Goal: Task Accomplishment & Management: Use online tool/utility

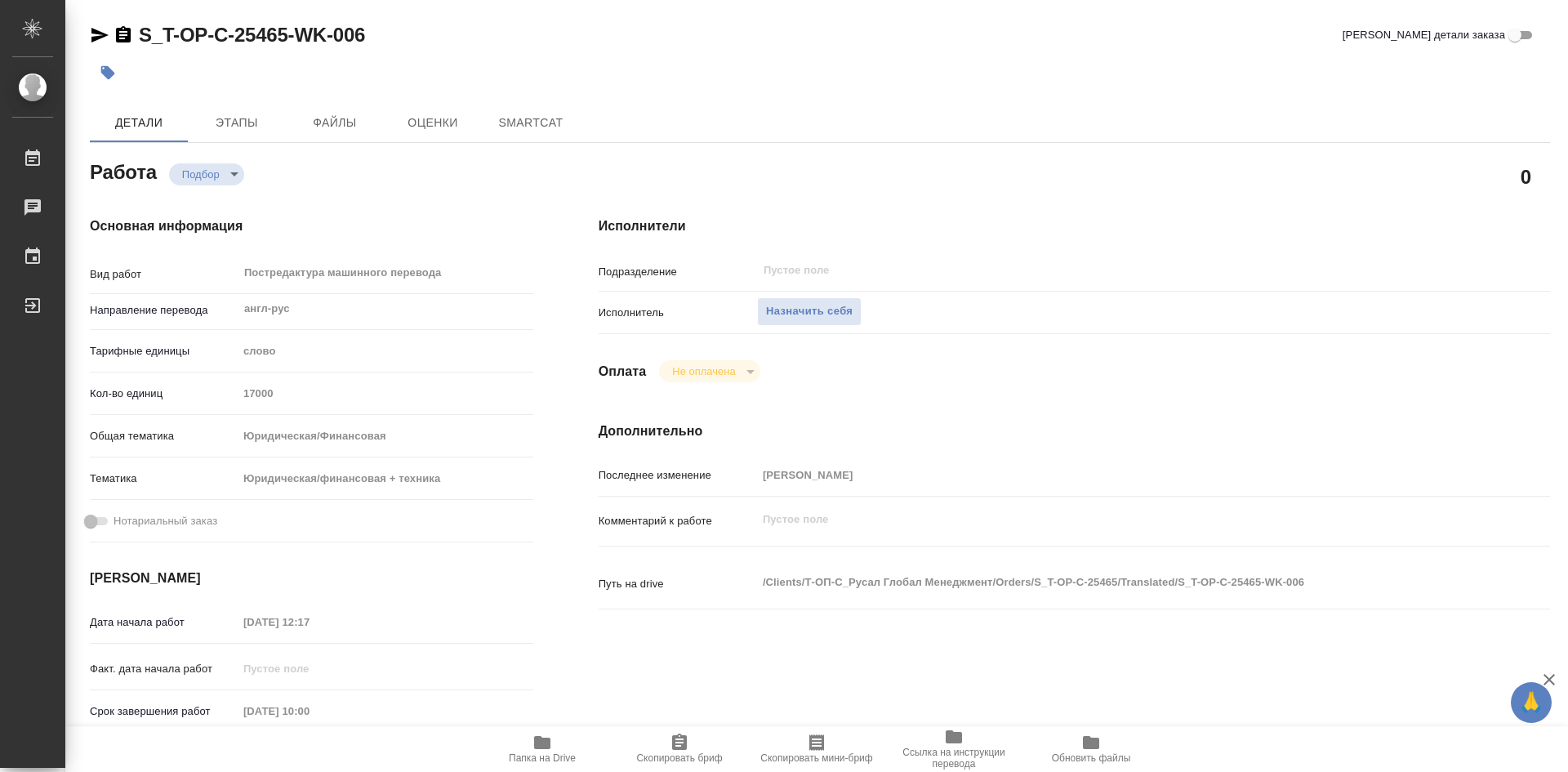
type textarea "x"
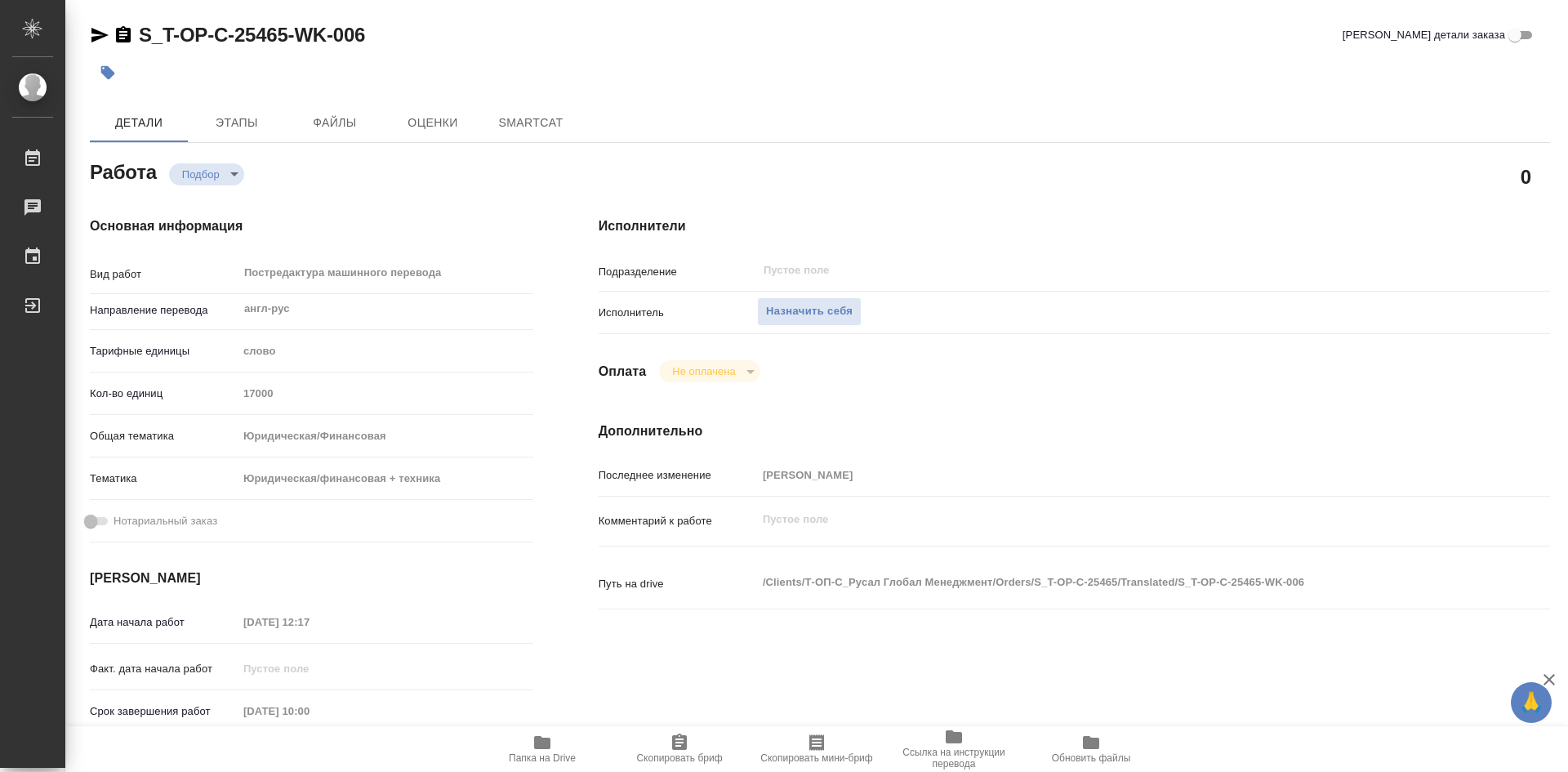
type textarea "x"
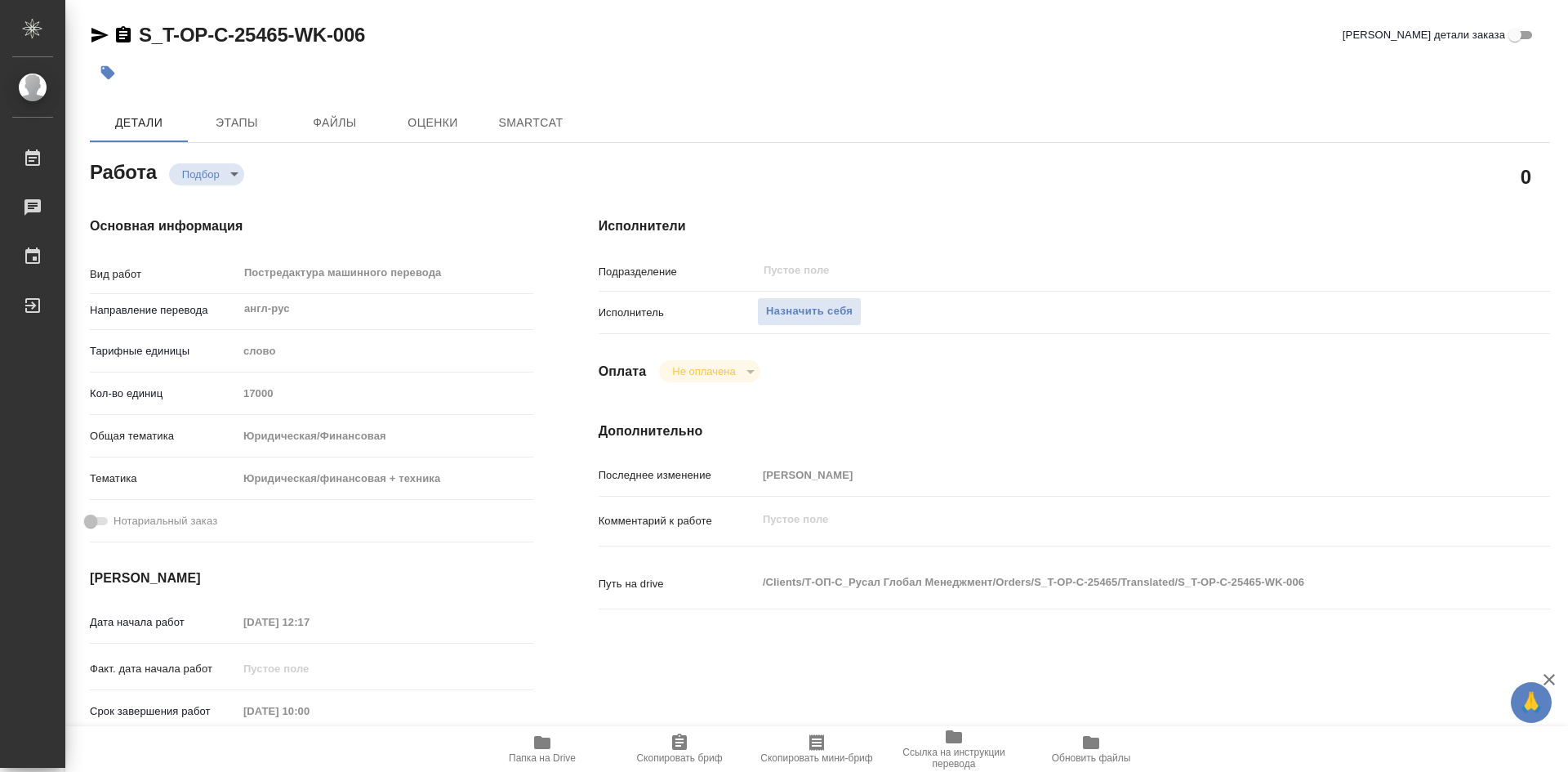
type textarea "x"
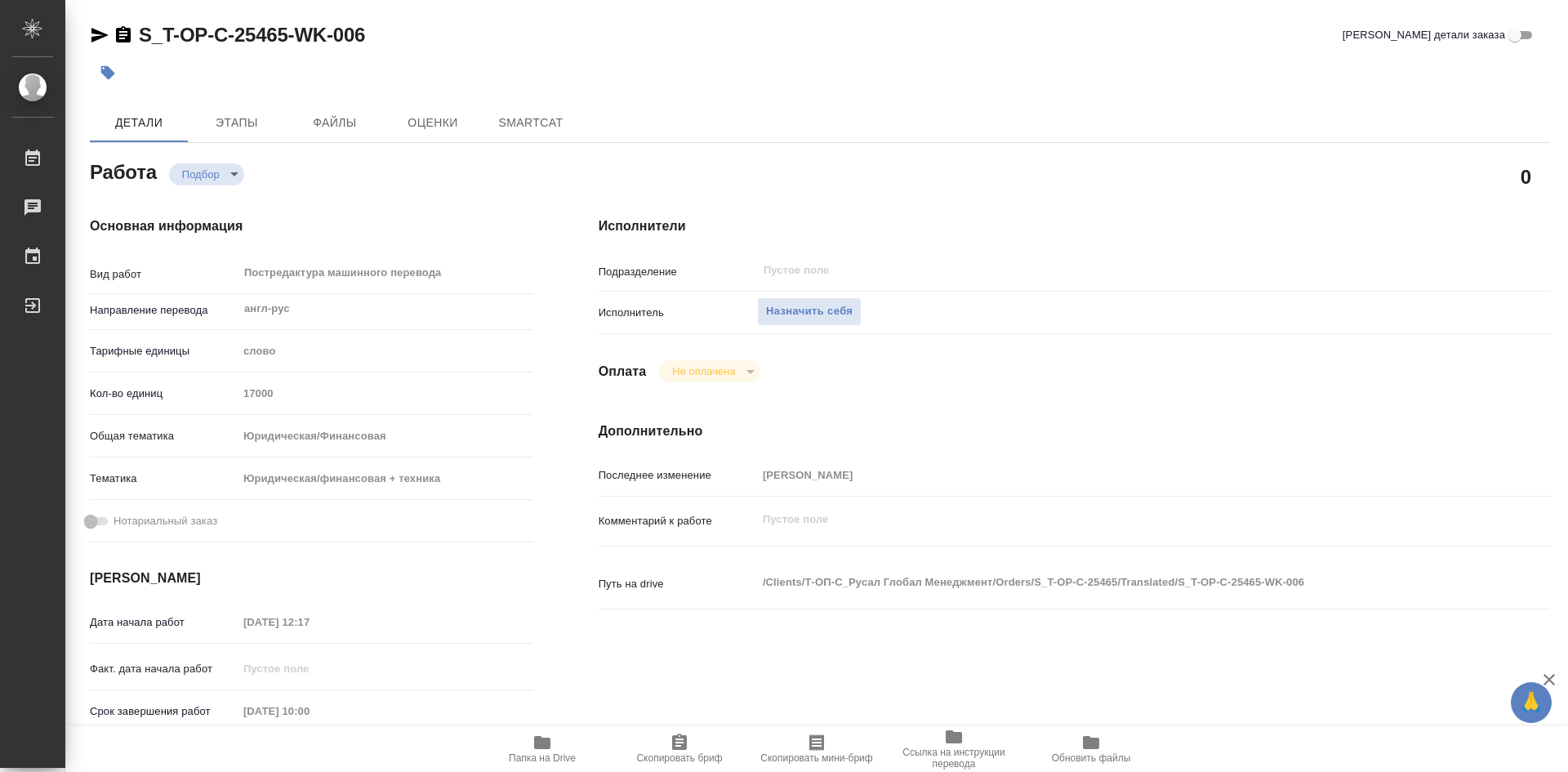
type textarea "x"
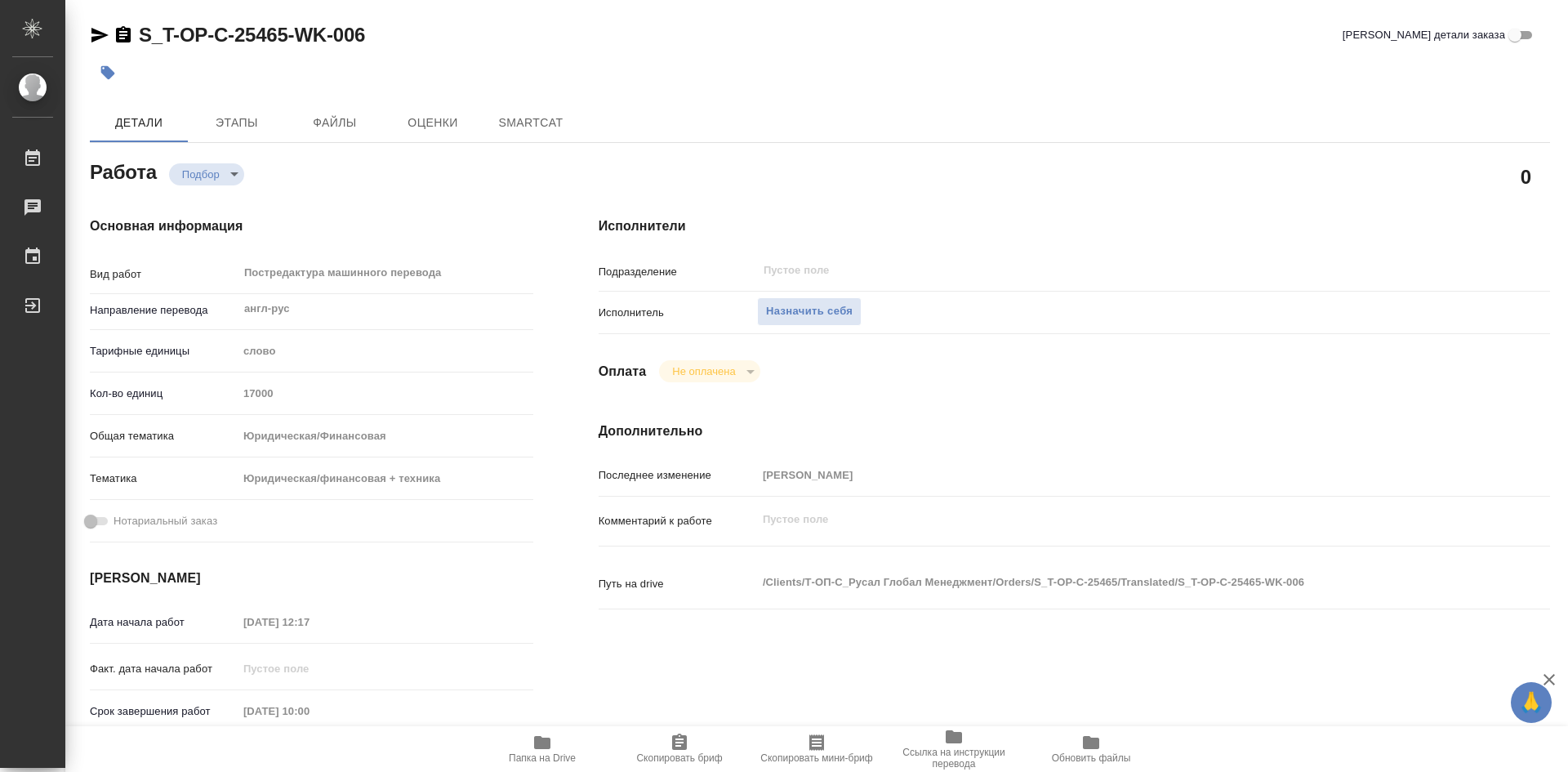
type textarea "x"
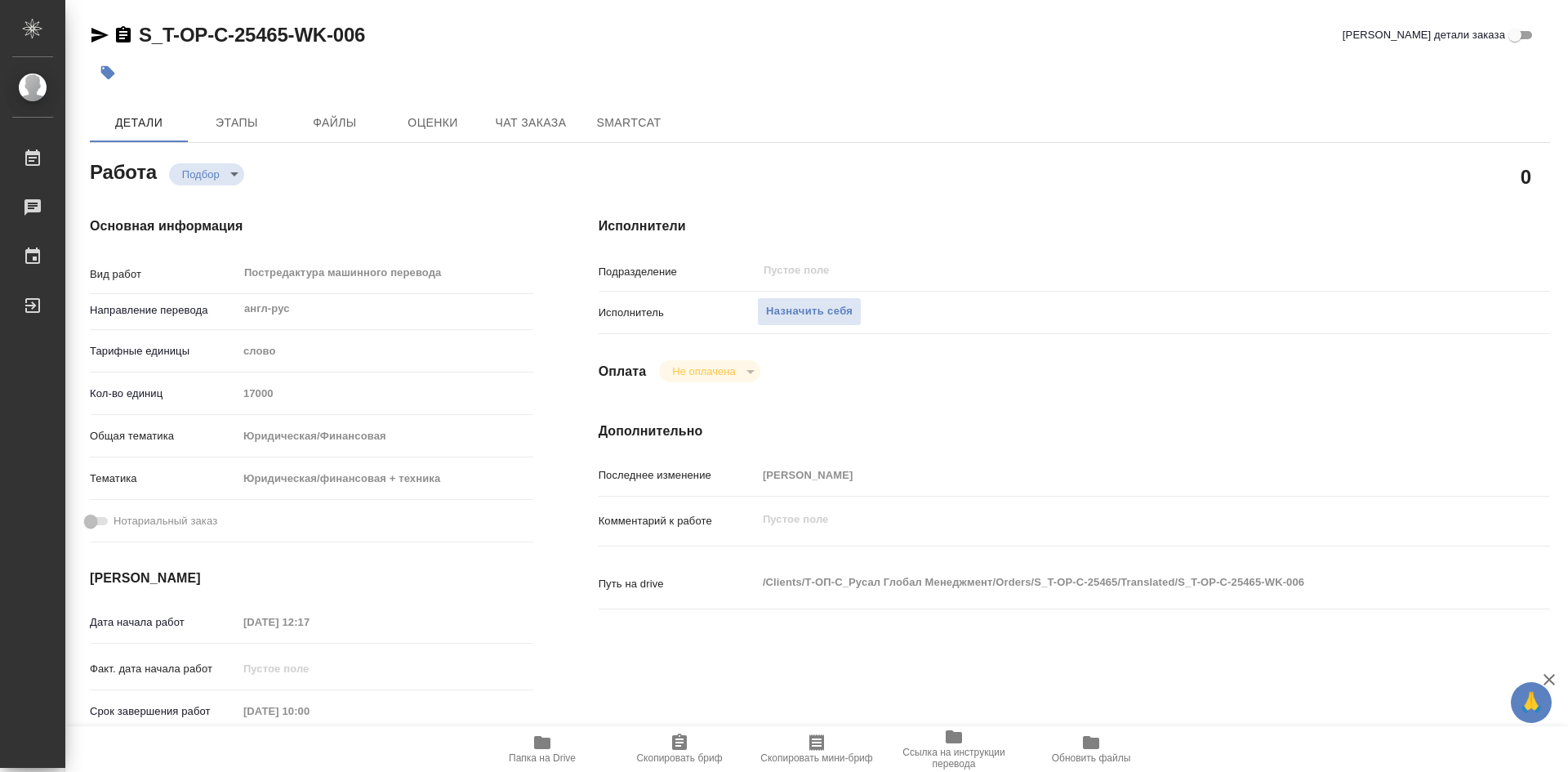
type textarea "x"
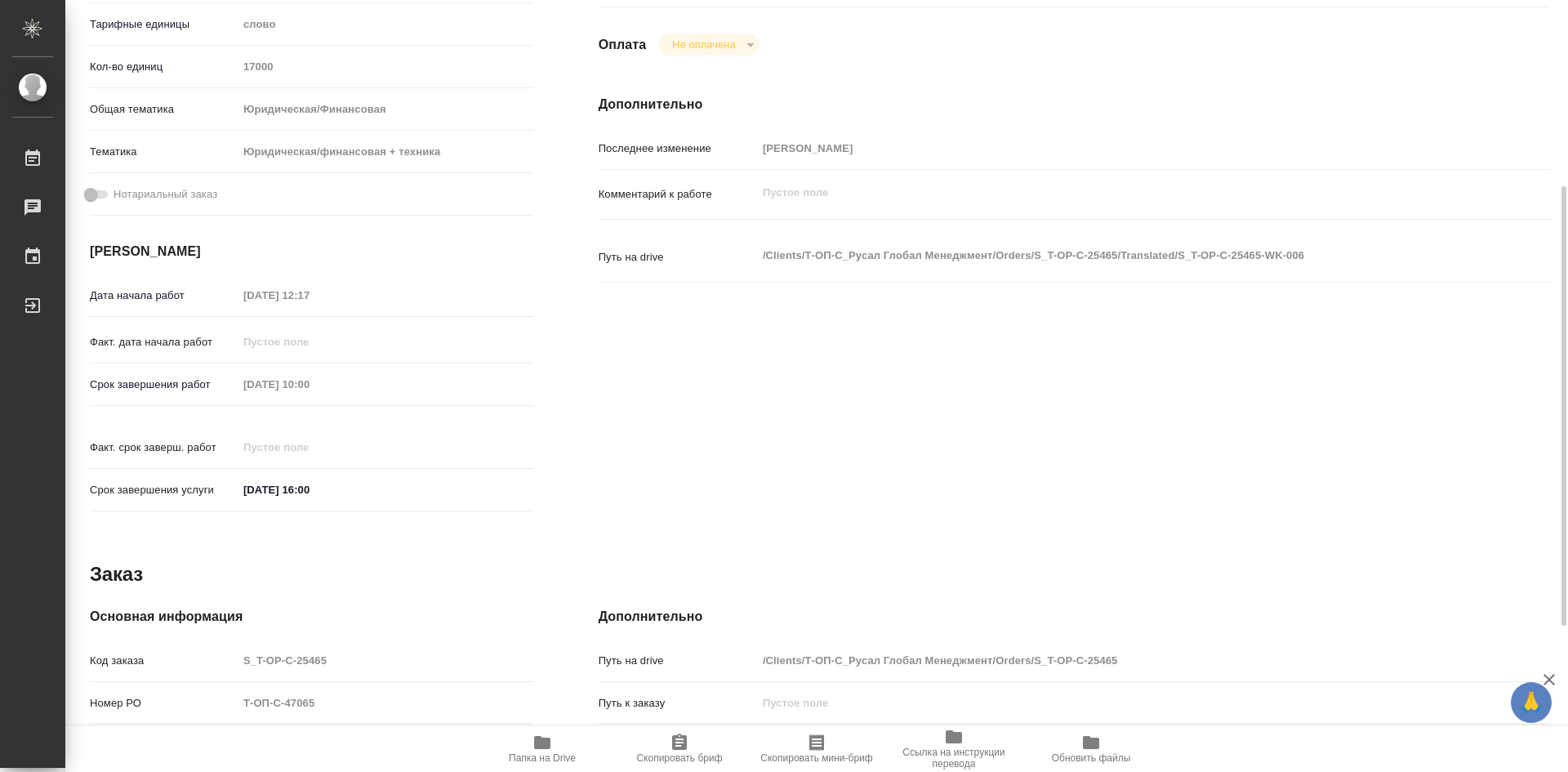
type textarea "x"
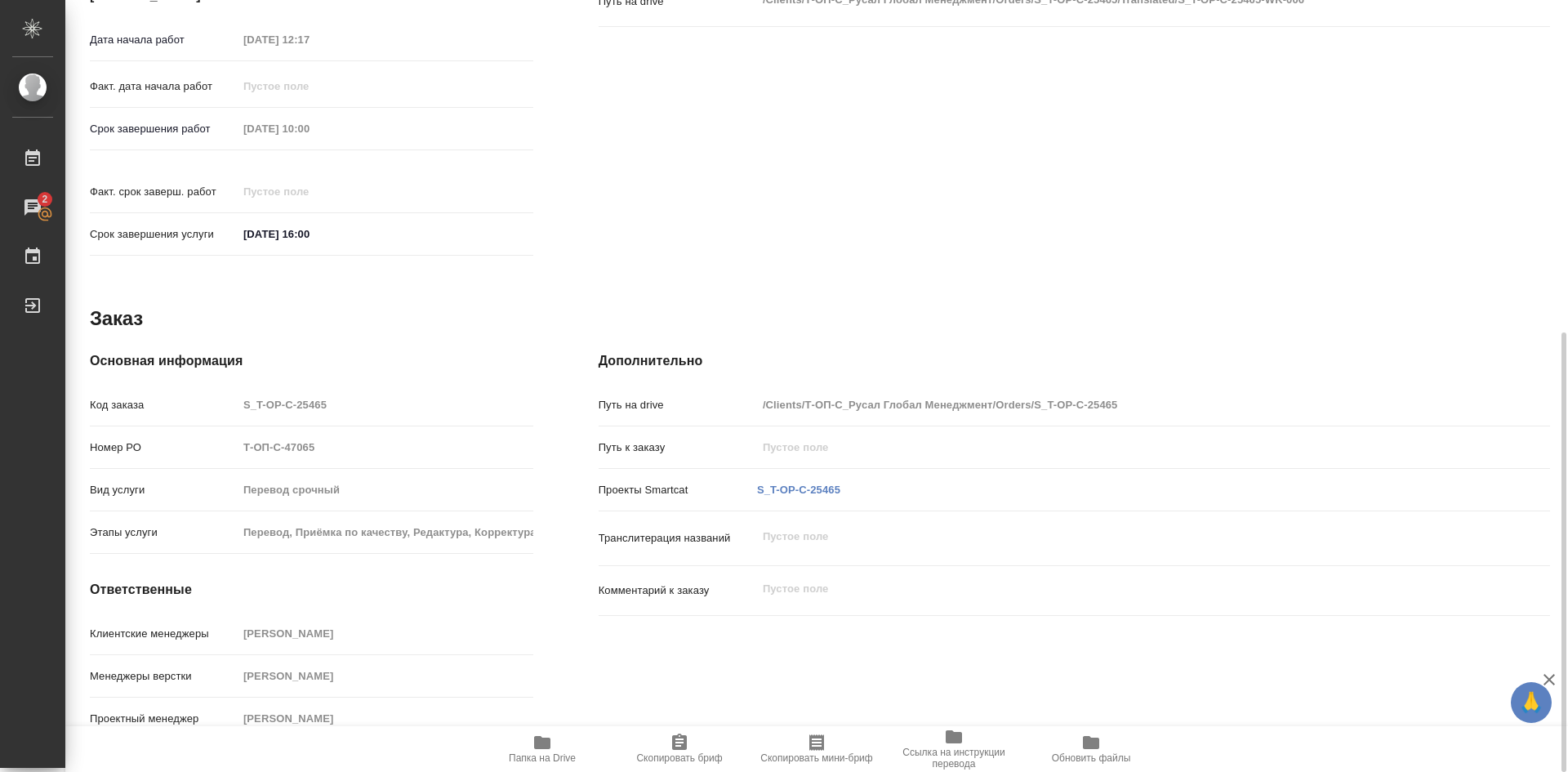
scroll to position [10, 0]
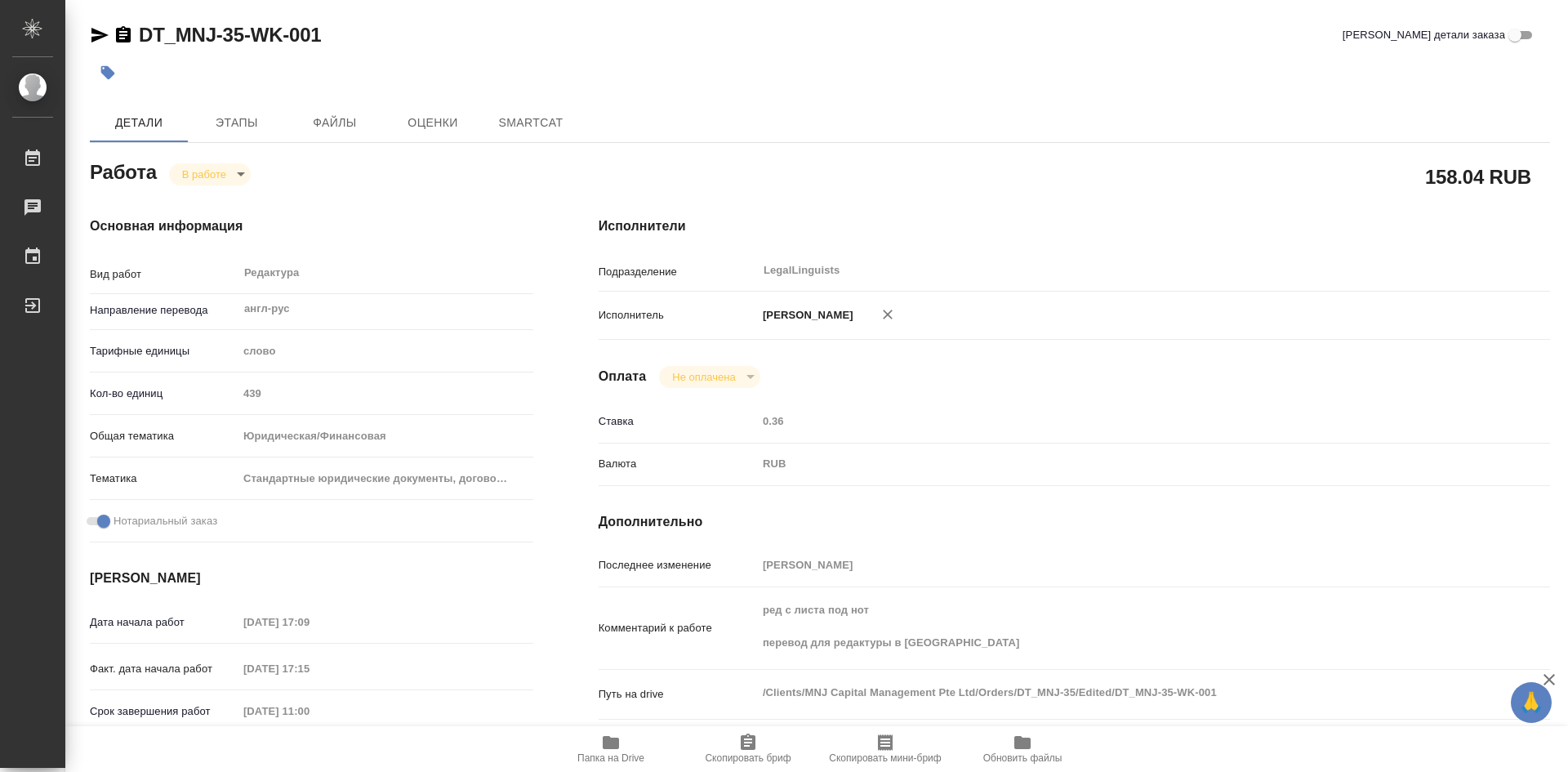
type textarea "x"
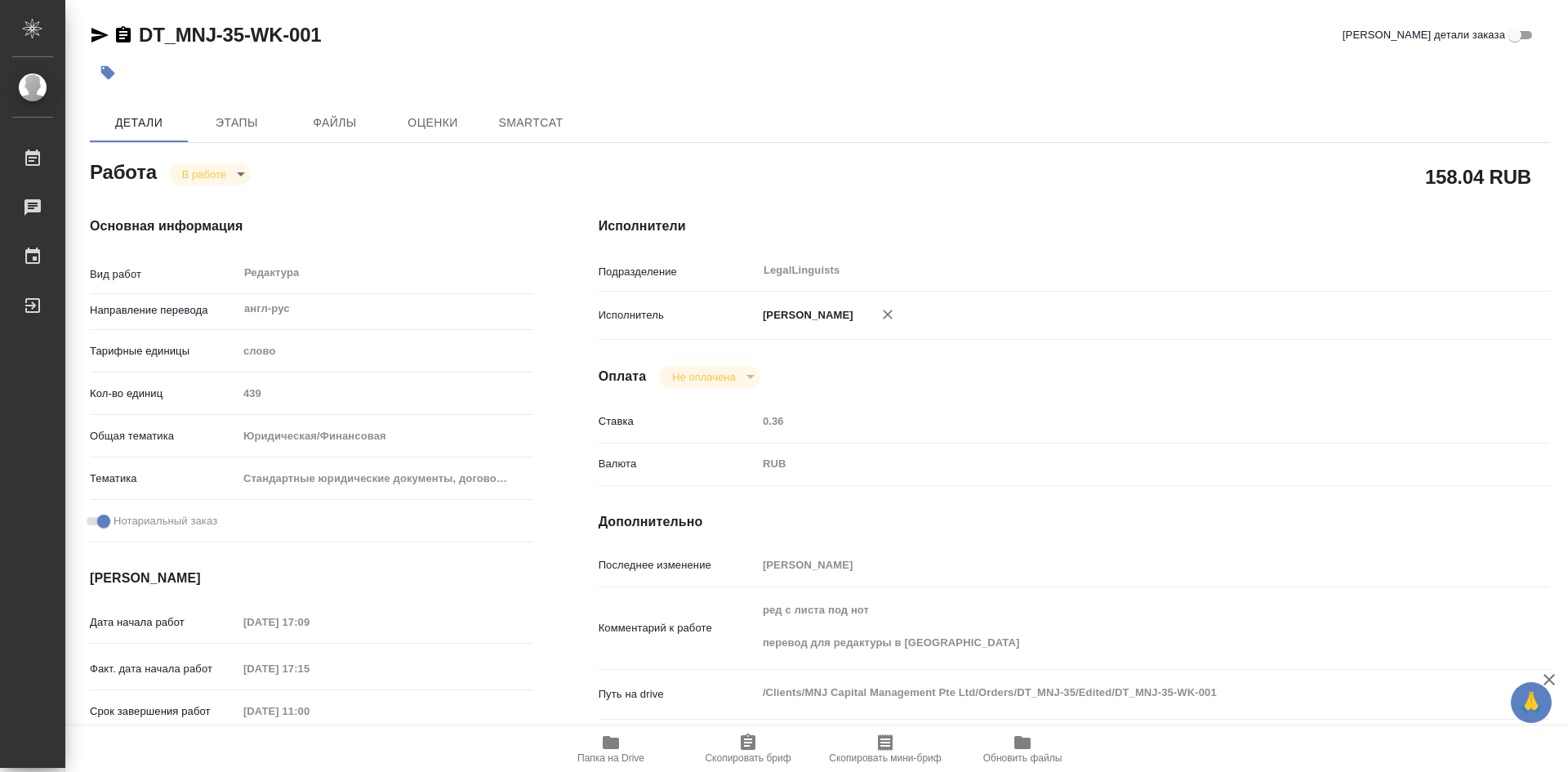
type textarea "x"
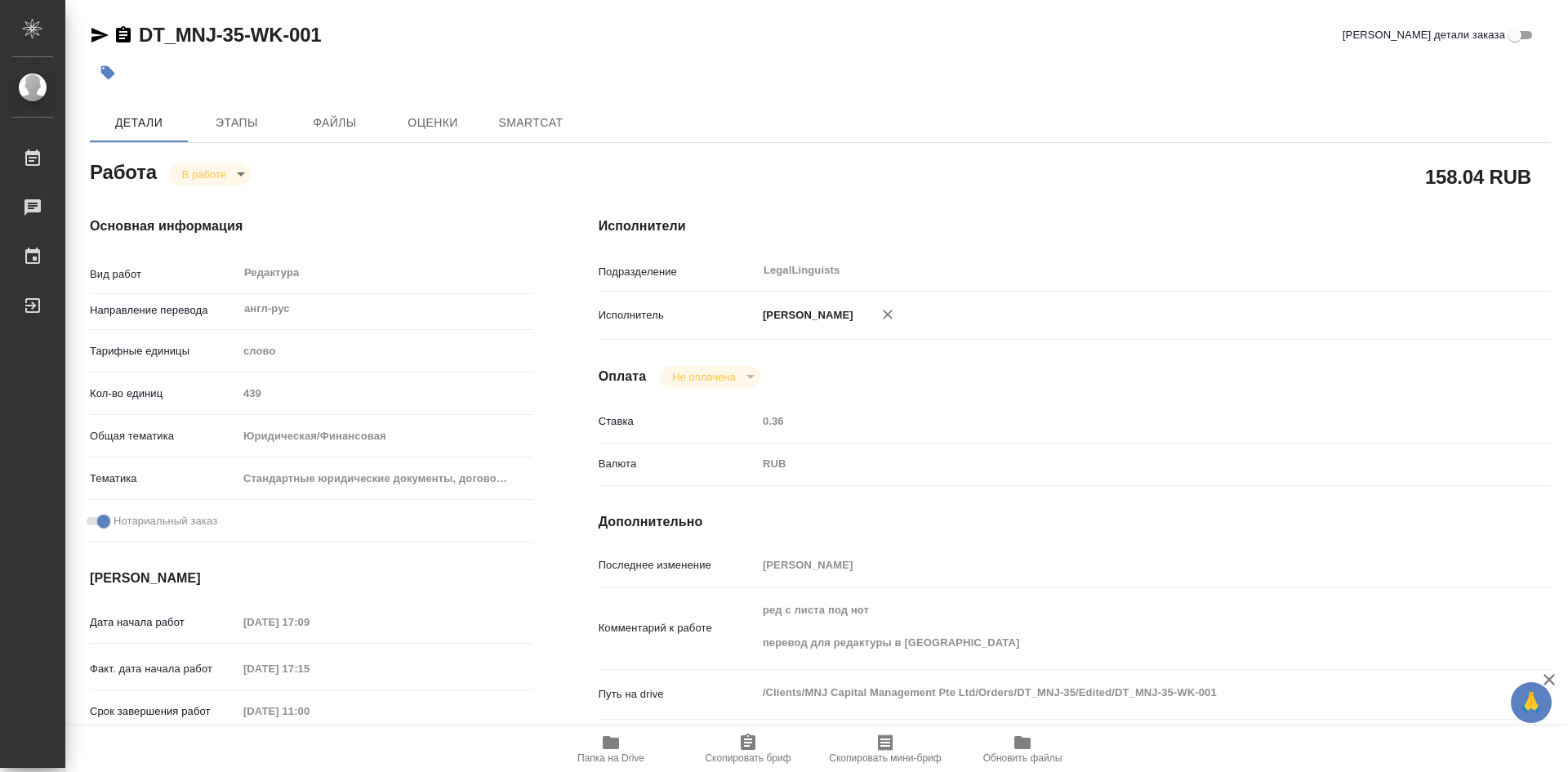
type textarea "x"
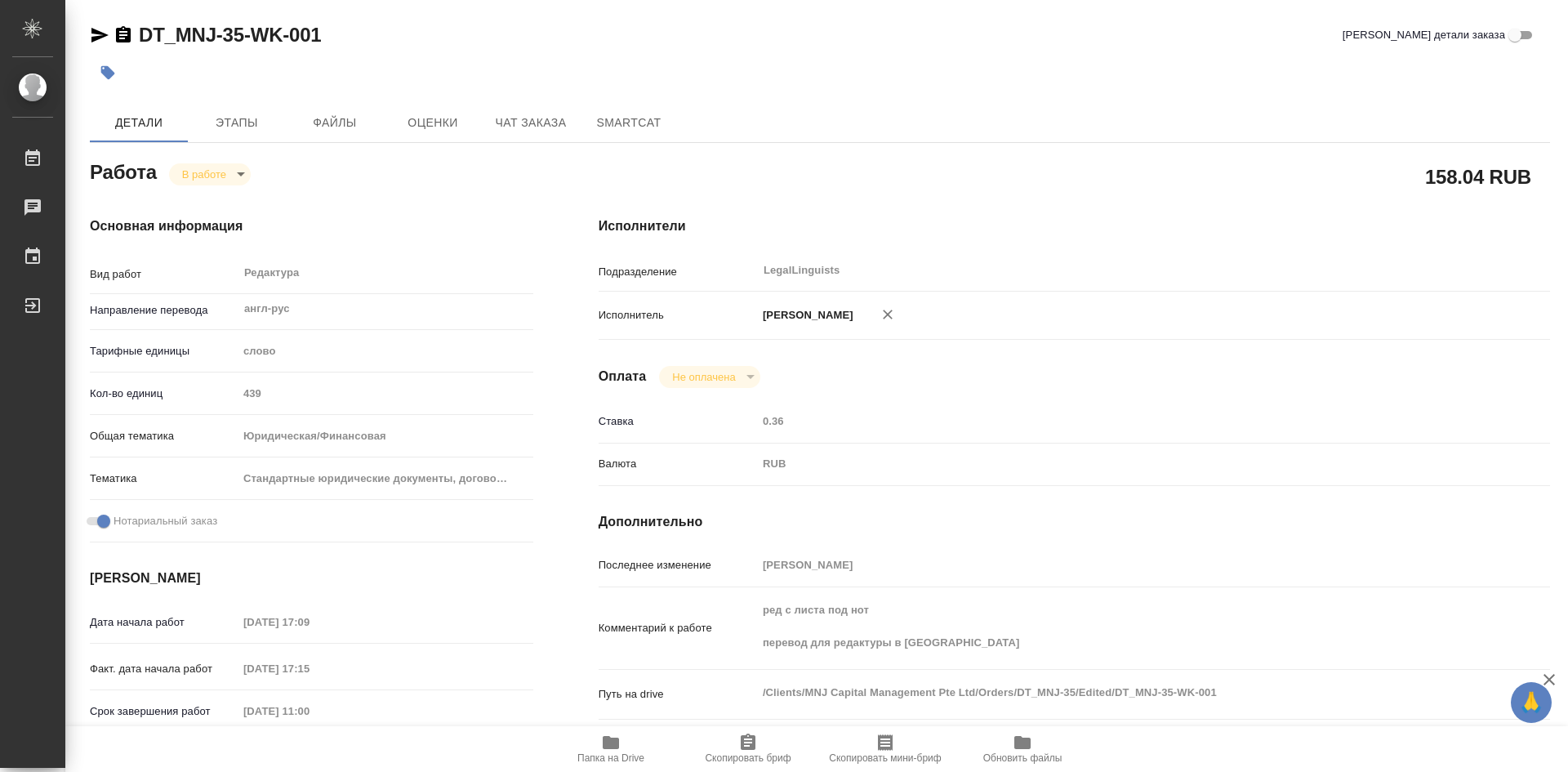
type textarea "x"
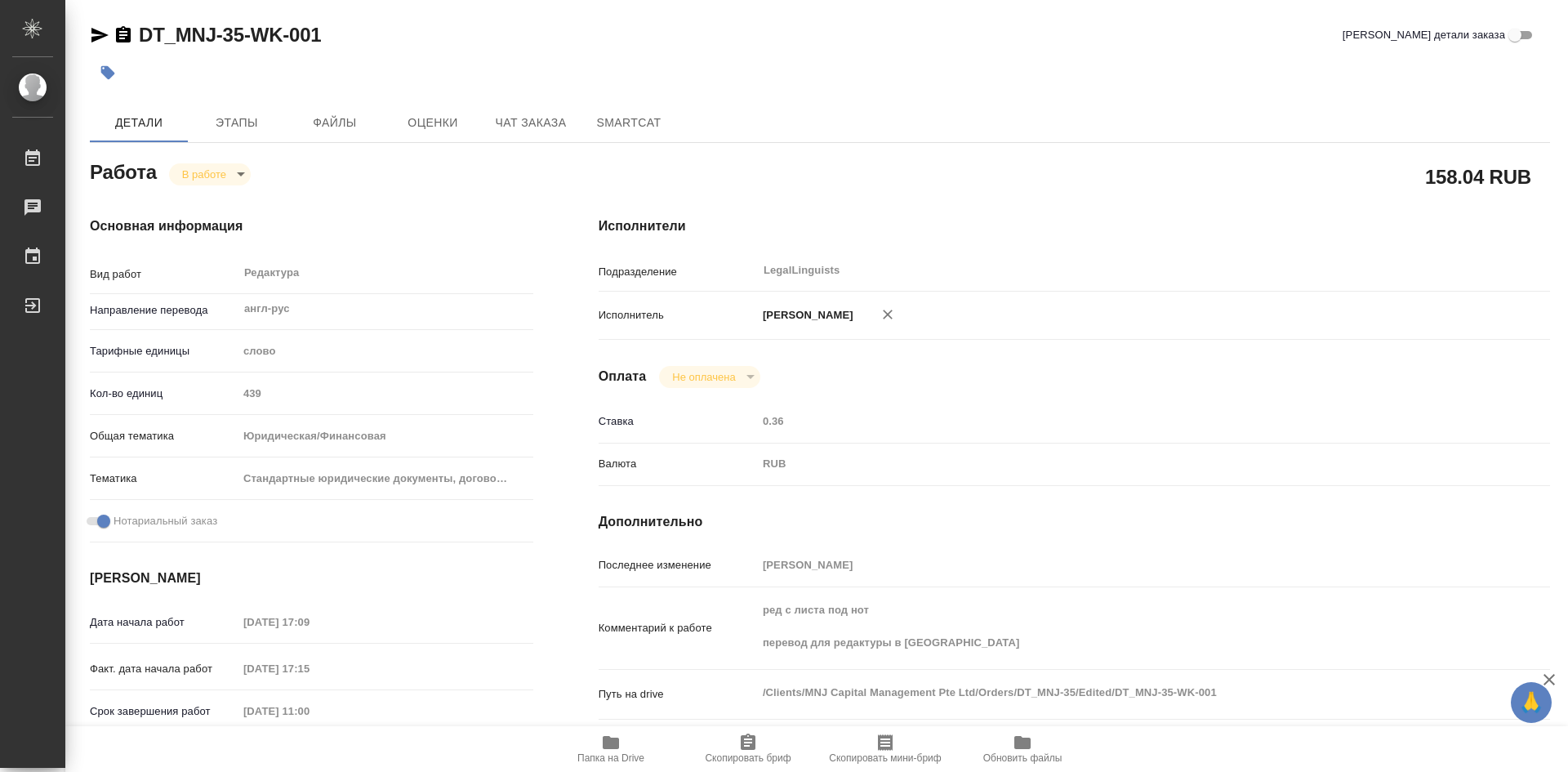
click at [615, 741] on icon "button" at bounding box center [610, 742] width 16 height 13
type textarea "x"
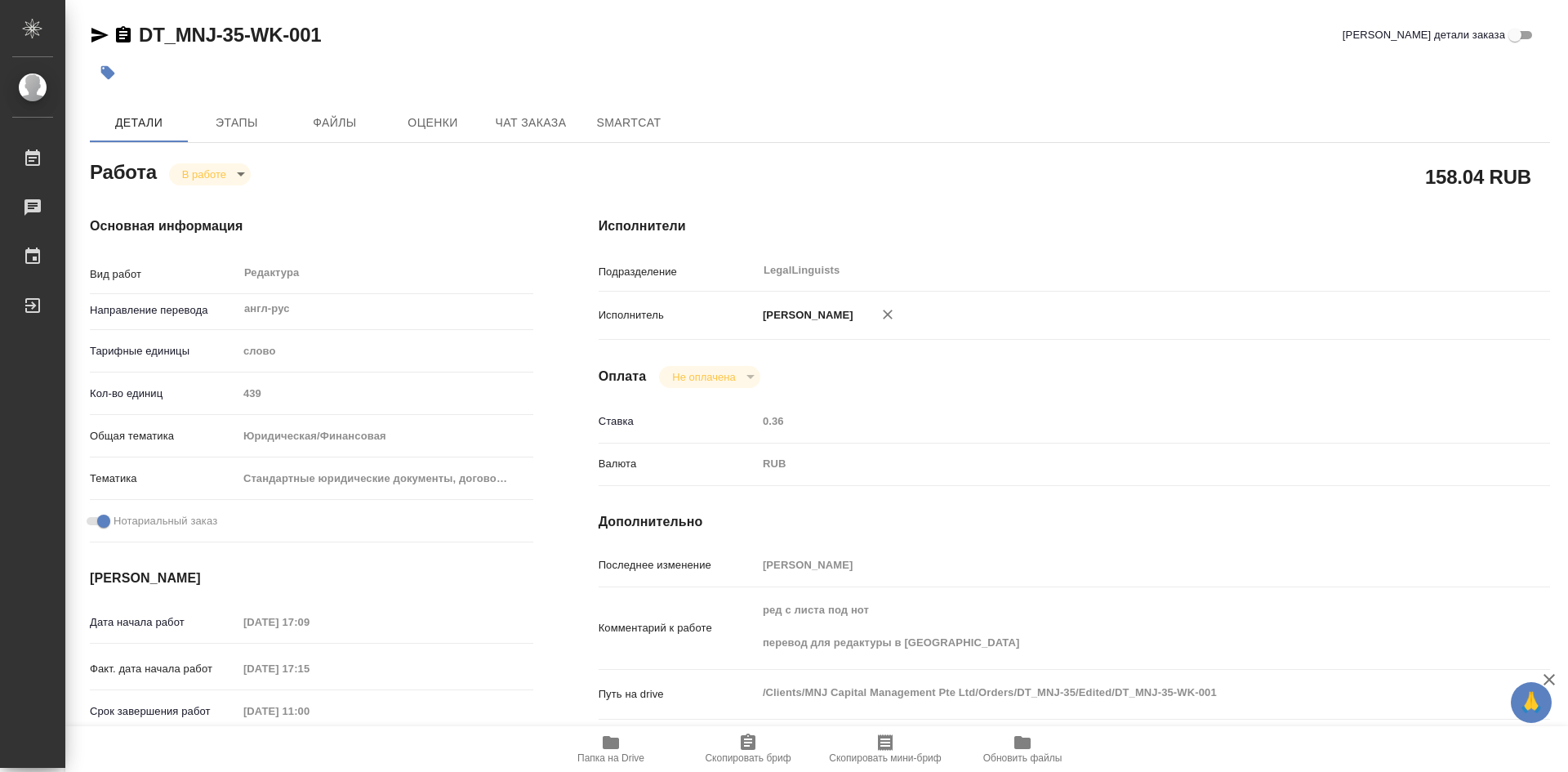
type textarea "x"
click at [616, 744] on icon "button" at bounding box center [610, 742] width 16 height 13
type textarea "x"
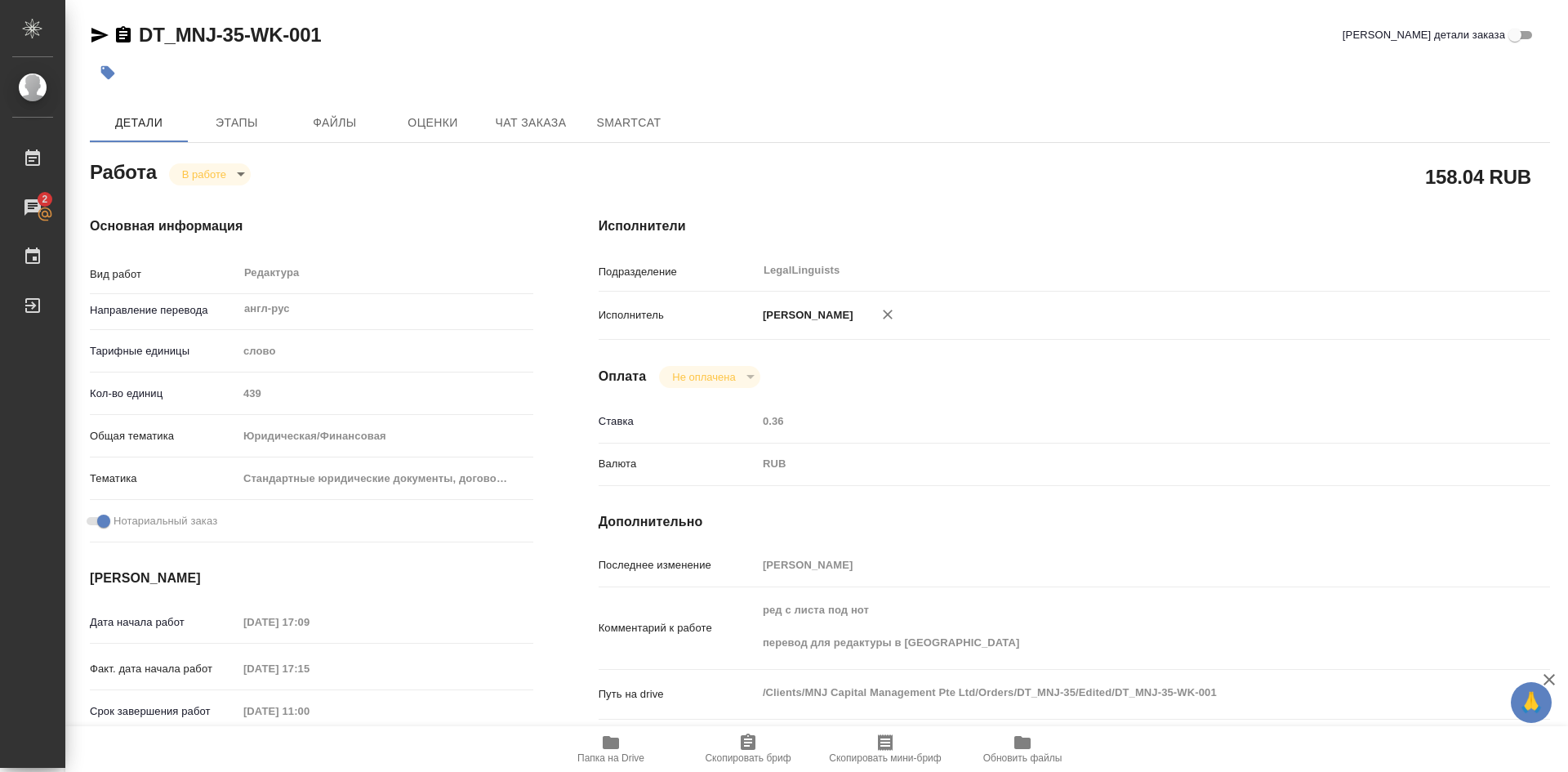
type textarea "x"
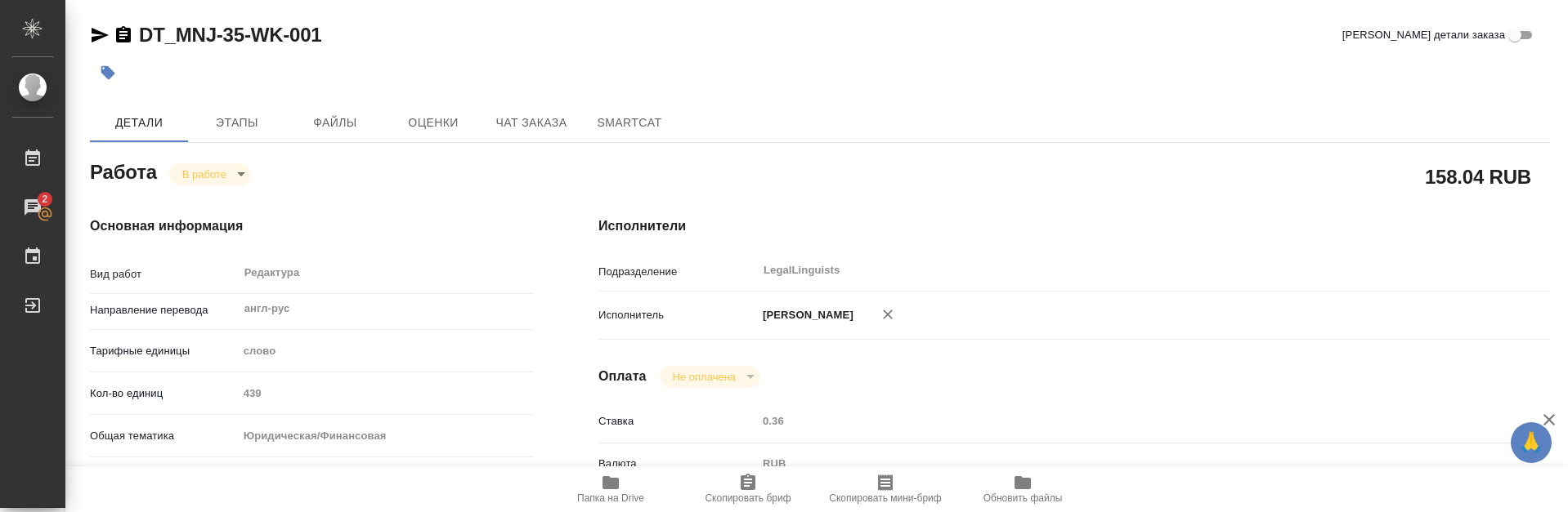
type textarea "x"
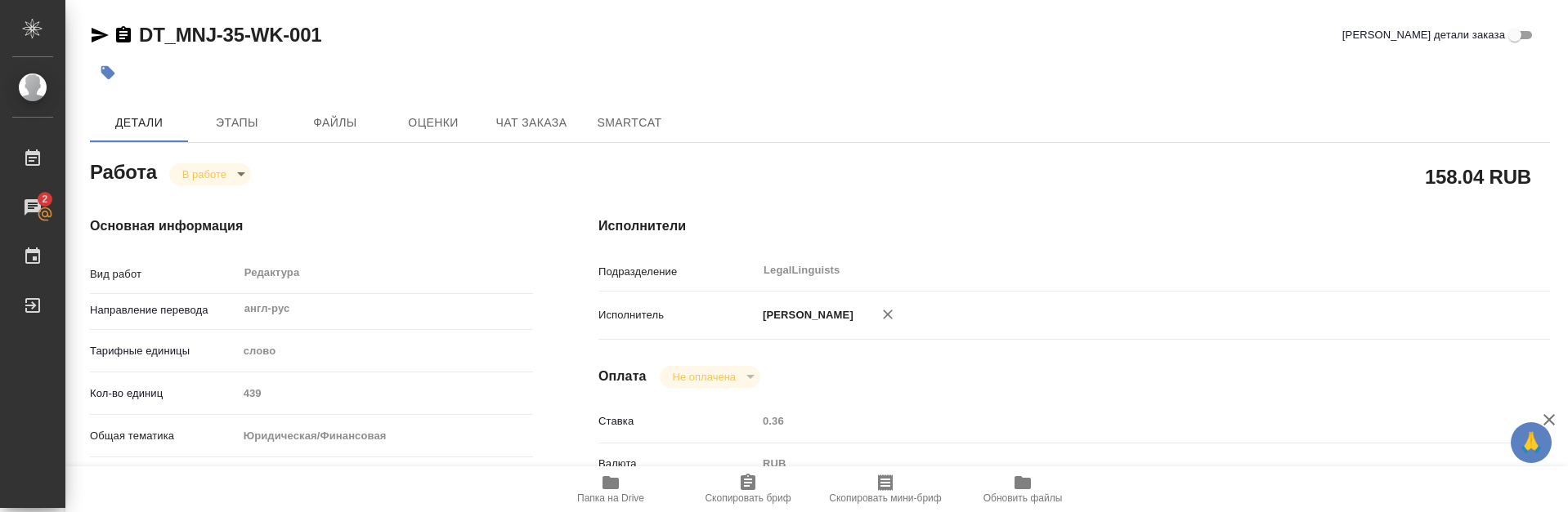
scroll to position [164, 0]
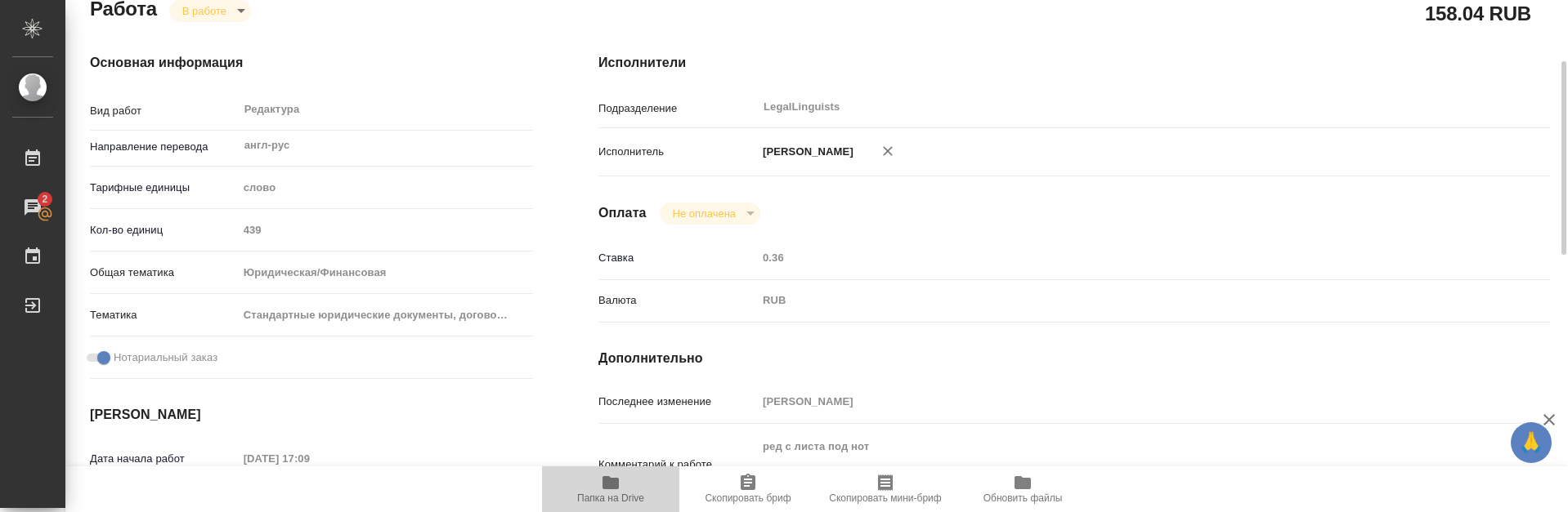
click at [611, 494] on span "Папка на Drive" at bounding box center [611, 498] width 67 height 11
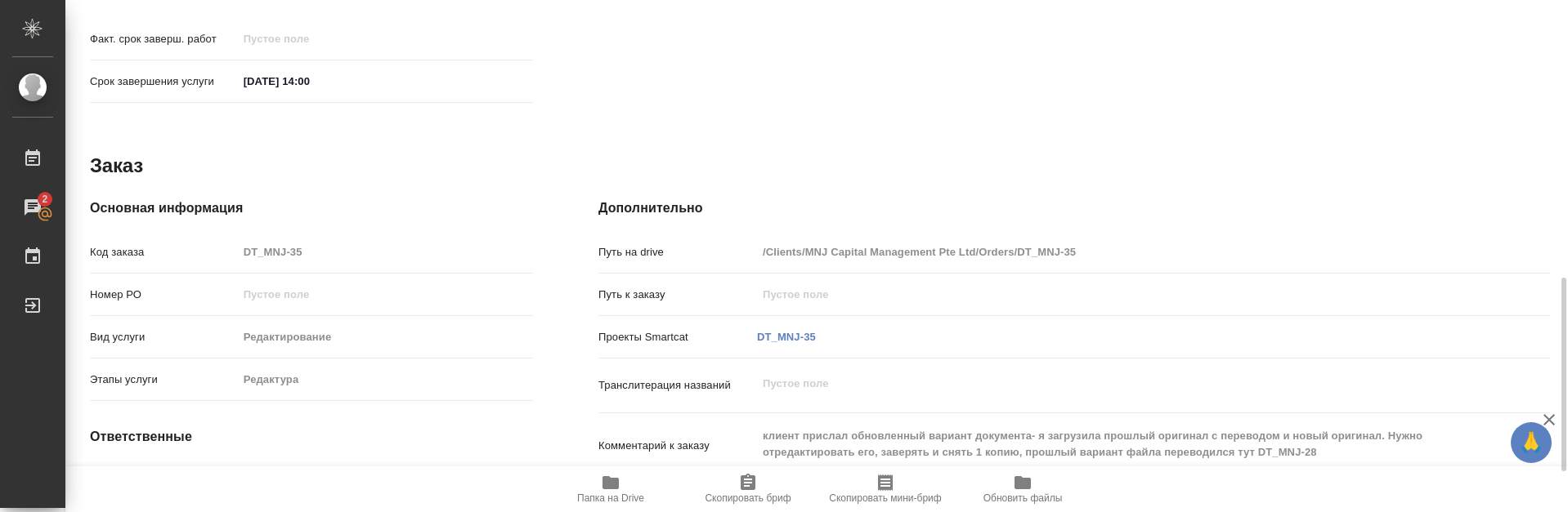
scroll to position [842, 0]
